Goal: Task Accomplishment & Management: Manage account settings

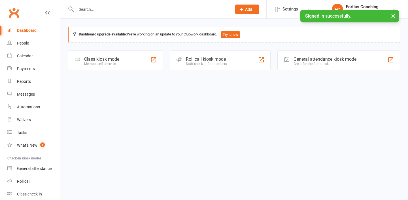
click at [135, 12] on input "text" at bounding box center [150, 9] width 153 height 8
paste input "[PERSON_NAME]"
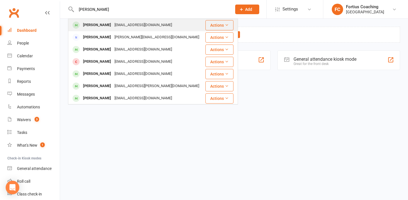
type input "[PERSON_NAME]"
click at [125, 24] on div "[EMAIL_ADDRESS][DOMAIN_NAME]" at bounding box center [143, 25] width 61 height 8
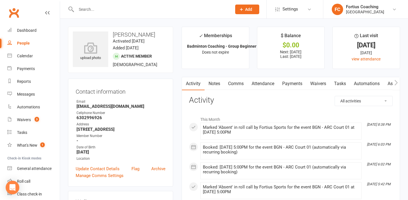
click at [289, 80] on link "Payments" at bounding box center [292, 83] width 28 height 13
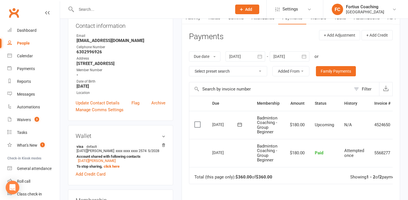
scroll to position [0, 21]
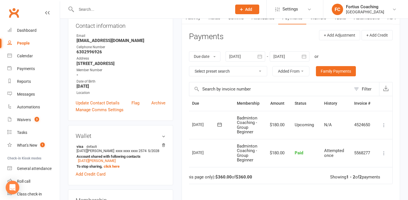
click at [385, 125] on icon at bounding box center [384, 125] width 6 height 6
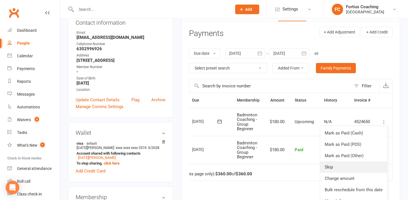
scroll to position [112, 0]
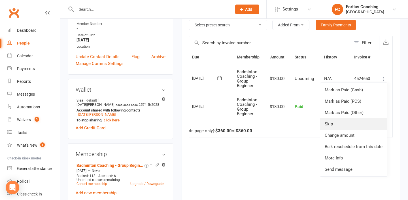
click at [355, 125] on link "Skip" at bounding box center [353, 123] width 67 height 11
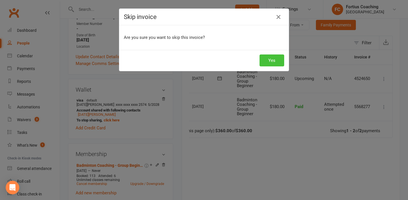
click at [268, 62] on button "Yes" at bounding box center [271, 60] width 25 height 12
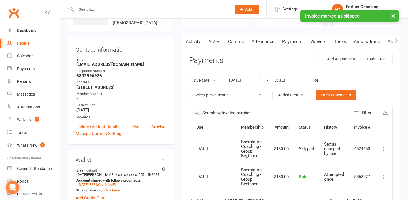
scroll to position [35, 0]
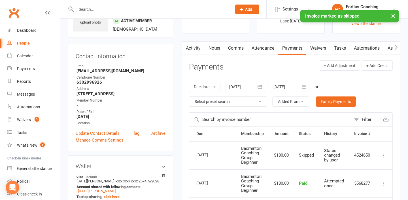
click at [216, 50] on link "Notes" at bounding box center [214, 48] width 20 height 13
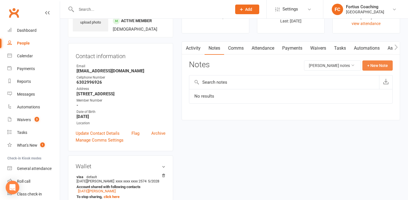
click at [375, 65] on button "+ New Note" at bounding box center [377, 65] width 30 height 10
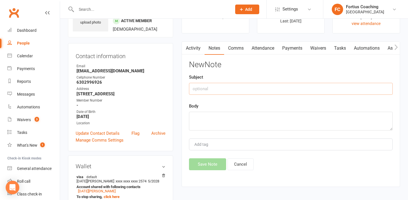
click at [245, 92] on input "text" at bounding box center [291, 89] width 204 height 12
type input "Payment adjusted"
click at [241, 118] on textarea at bounding box center [291, 121] width 204 height 19
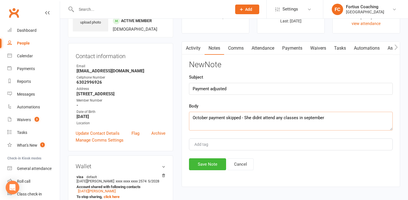
click at [306, 118] on textarea "October payment skipped - She didnt attend any classes in september" at bounding box center [291, 121] width 204 height 19
click at [258, 118] on textarea "October payment skipped - She didnt attend any classes in September" at bounding box center [291, 121] width 204 height 19
click at [260, 118] on textarea "October payment skipped - She didnt attend any classes in September" at bounding box center [291, 121] width 204 height 19
click at [259, 117] on textarea "October payment skipped - She didnot attend any classes in September" at bounding box center [291, 121] width 204 height 19
click at [346, 116] on textarea "October payment skipped - She did not attend any classes in September" at bounding box center [291, 121] width 204 height 19
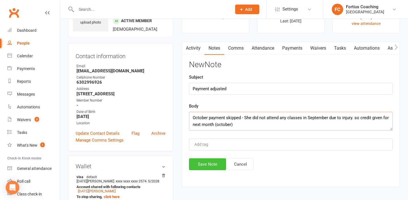
type textarea "October payment skipped - She did not attend any classes in September due to in…"
click at [223, 165] on button "Save Note" at bounding box center [207, 164] width 37 height 12
